Goal: Check status

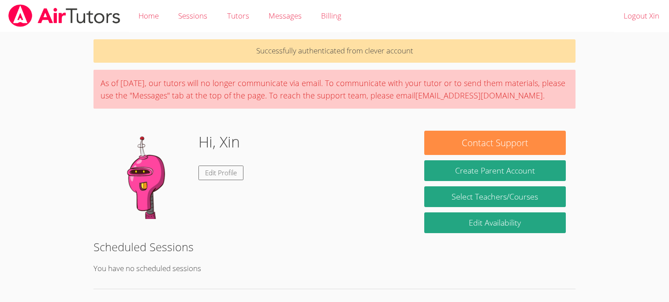
scroll to position [14, 0]
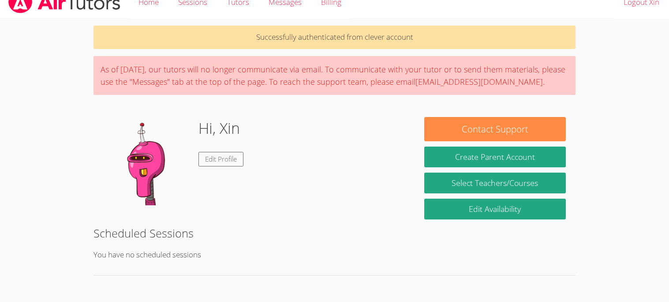
click at [143, 160] on img at bounding box center [147, 161] width 88 height 88
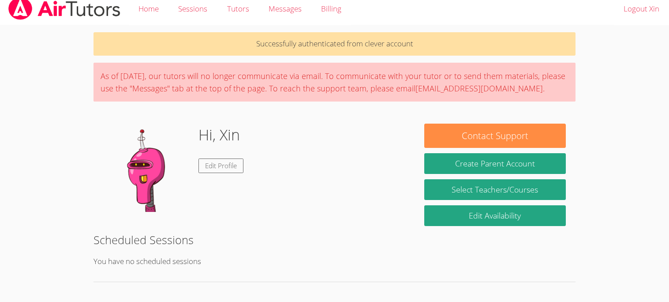
scroll to position [0, 0]
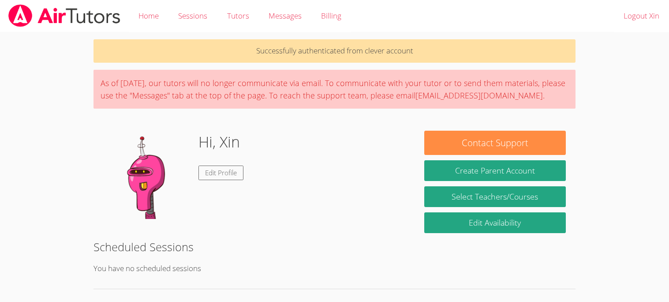
click at [138, 179] on img at bounding box center [147, 175] width 88 height 88
drag, startPoint x: 138, startPoint y: 179, endPoint x: 142, endPoint y: 181, distance: 4.5
click at [142, 181] on img at bounding box center [147, 175] width 88 height 88
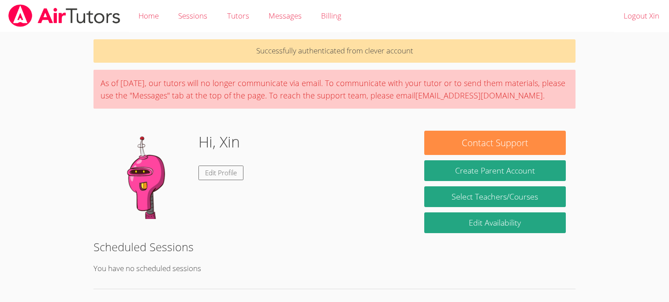
click at [142, 181] on img at bounding box center [147, 175] width 88 height 88
drag, startPoint x: 146, startPoint y: 86, endPoint x: 262, endPoint y: 97, distance: 117.0
click at [262, 97] on div "As of [DATE], our tutors will no longer communicate via email. To communicate w…" at bounding box center [335, 89] width 482 height 39
click at [144, 11] on link "Home" at bounding box center [149, 16] width 40 height 32
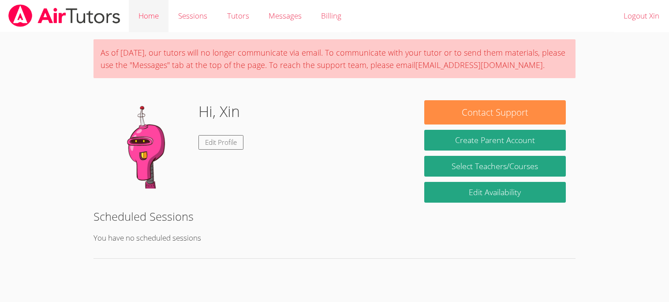
click at [148, 17] on link "Home" at bounding box center [149, 16] width 40 height 32
click at [157, 11] on link "Home" at bounding box center [149, 16] width 40 height 32
click at [190, 17] on link "Sessions" at bounding box center [192, 16] width 49 height 32
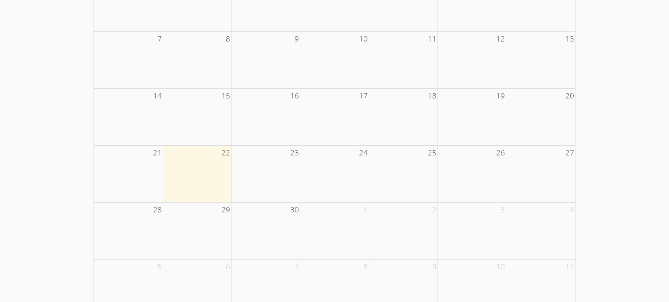
click at [171, 179] on td at bounding box center [197, 173] width 69 height 57
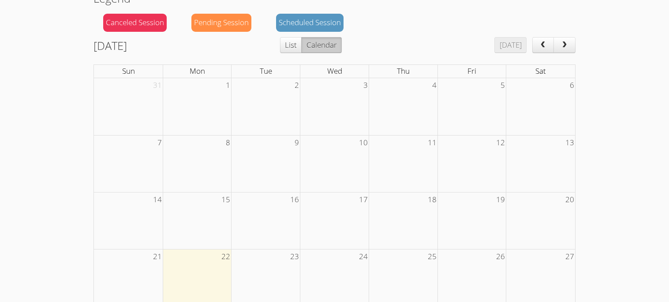
scroll to position [185, 0]
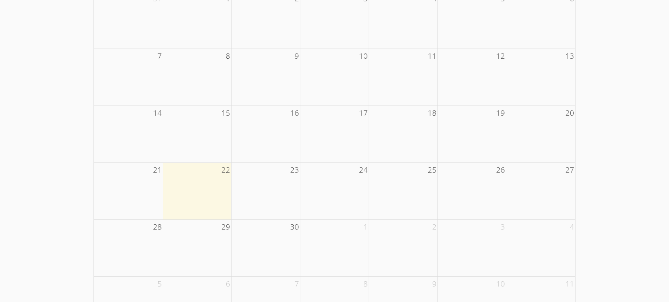
click at [370, 138] on td at bounding box center [403, 133] width 69 height 57
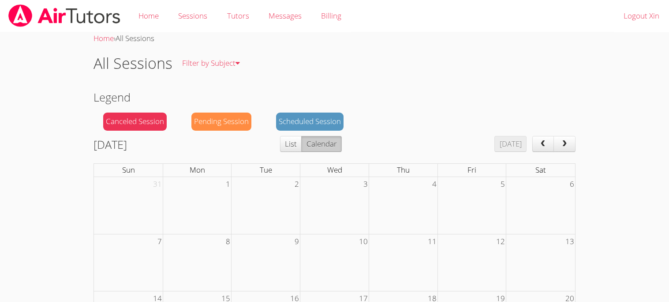
scroll to position [1, 0]
